Goal: Task Accomplishment & Management: Manage account settings

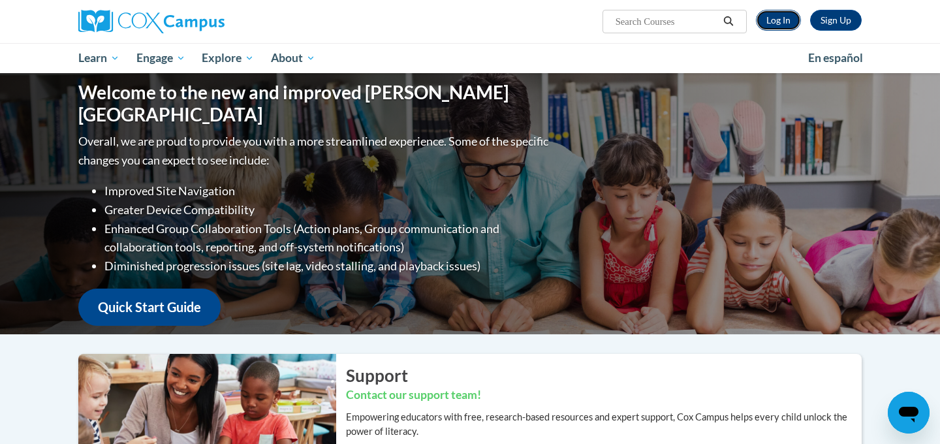
click at [781, 14] on link "Log In" at bounding box center [778, 20] width 45 height 21
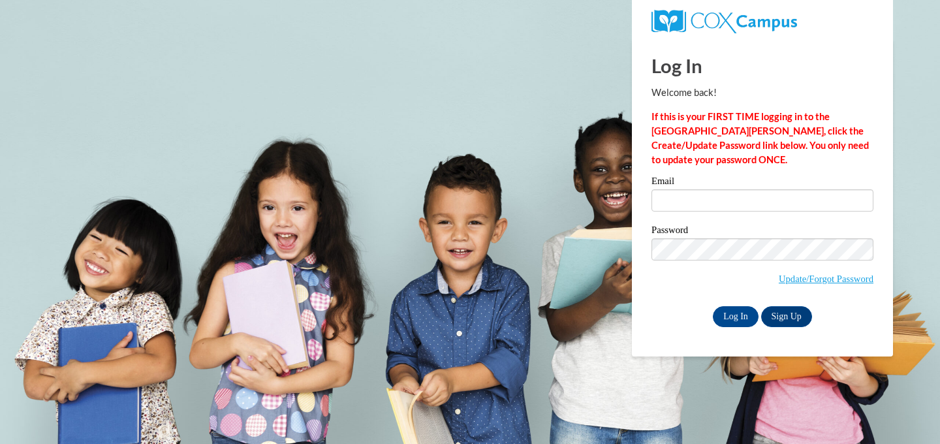
click at [843, 269] on span "Update/Forgot Password" at bounding box center [762, 265] width 222 height 54
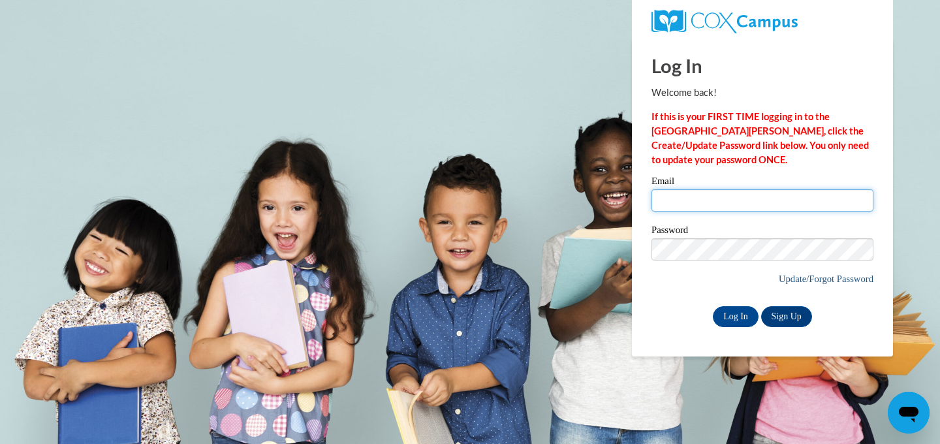
type input "[EMAIL_ADDRESS][DOMAIN_NAME]"
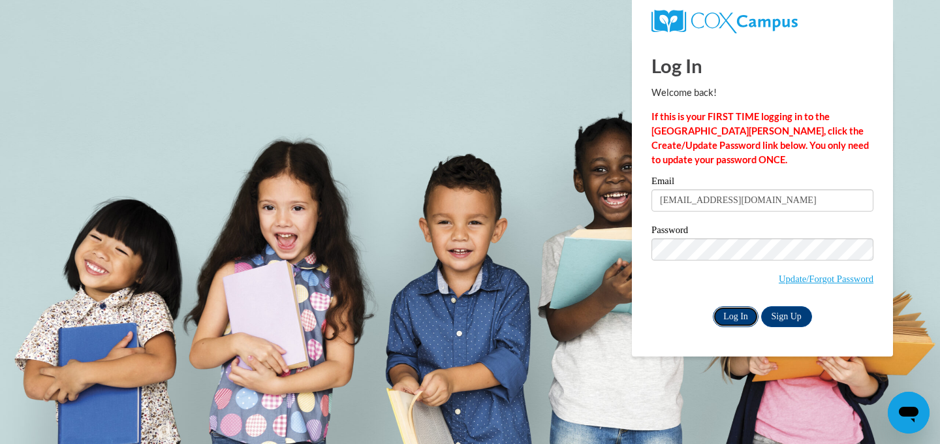
click at [751, 317] on input "Log In" at bounding box center [736, 316] width 46 height 21
